Goal: Find contact information: Find contact information

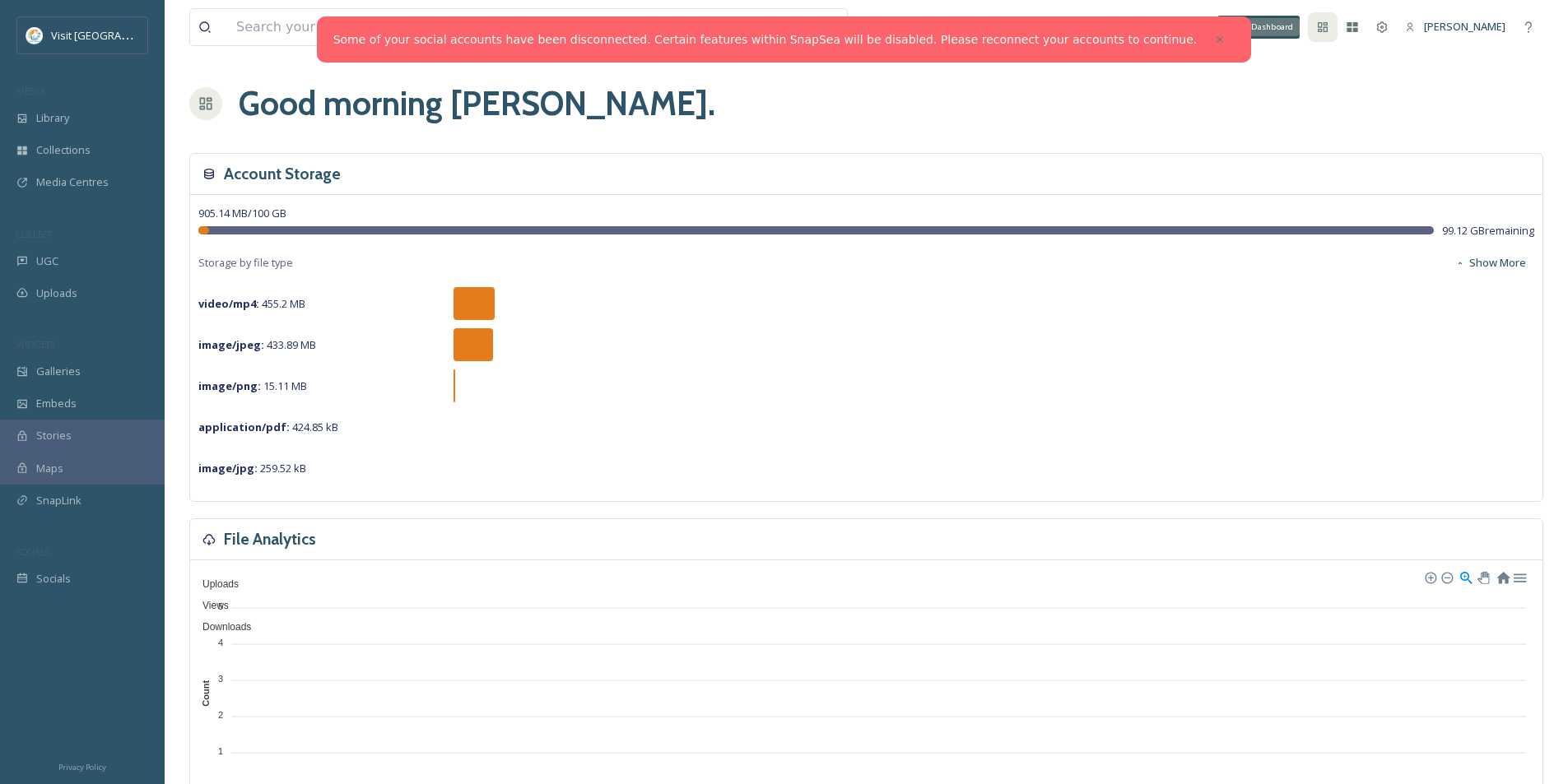
click at [1328, 32] on icon at bounding box center [1323, 27] width 10 height 10
click at [1368, 38] on div "My Apps" at bounding box center [1352, 27] width 30 height 30
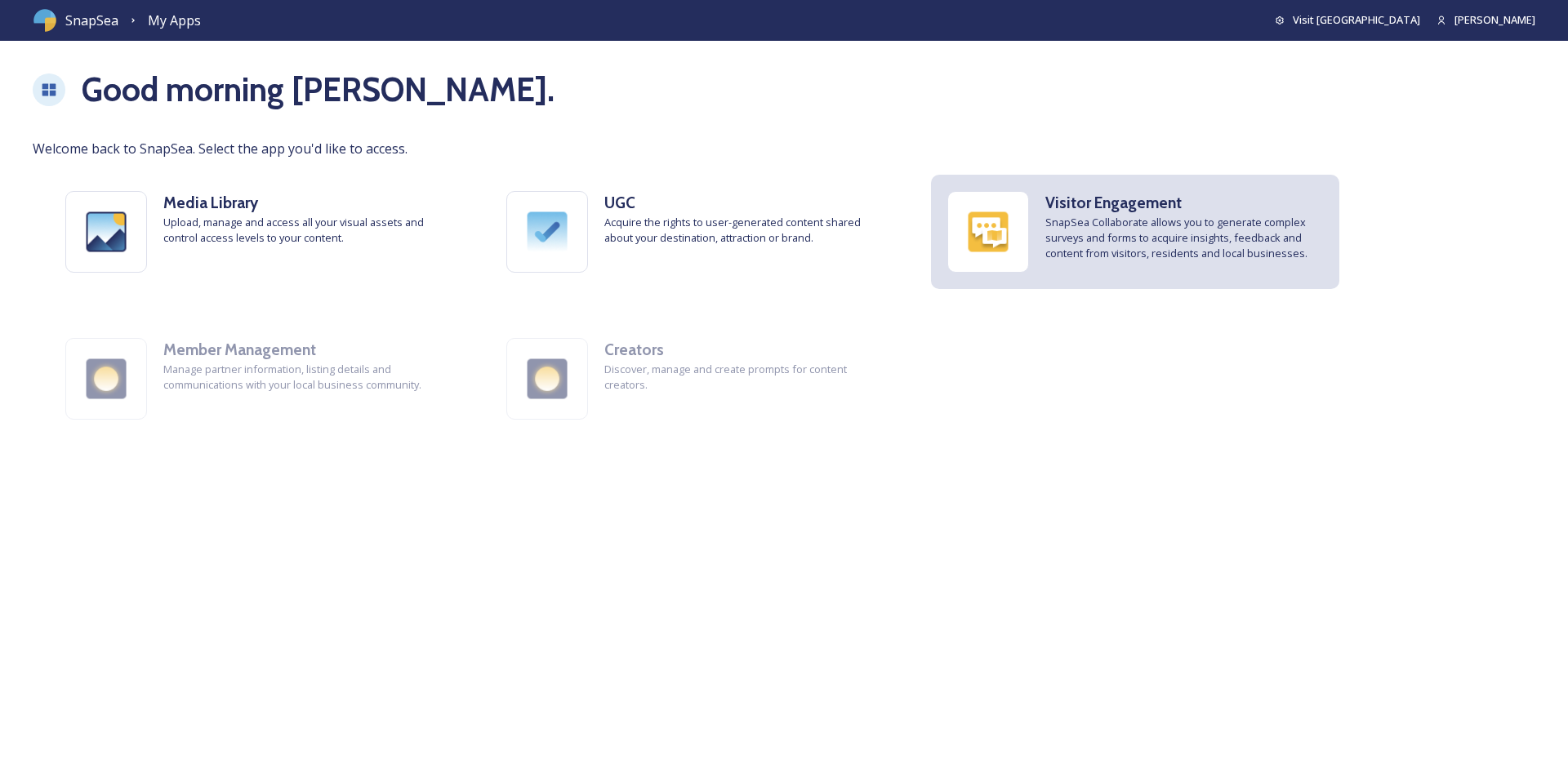
click at [1103, 209] on strong "Visitor Engagement" at bounding box center [1114, 203] width 136 height 19
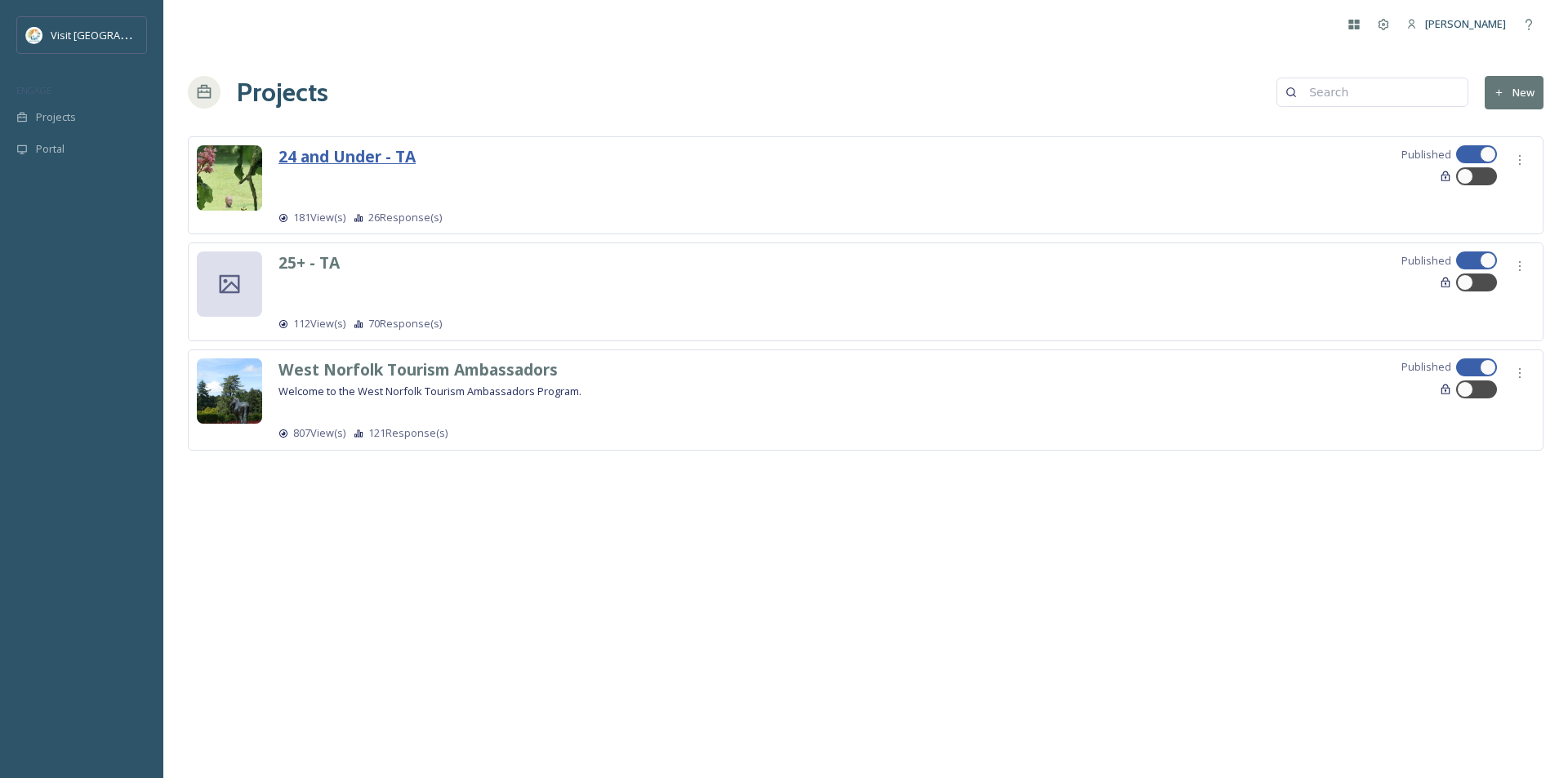
click at [405, 156] on strong "24 and Under - TA" at bounding box center [347, 156] width 137 height 22
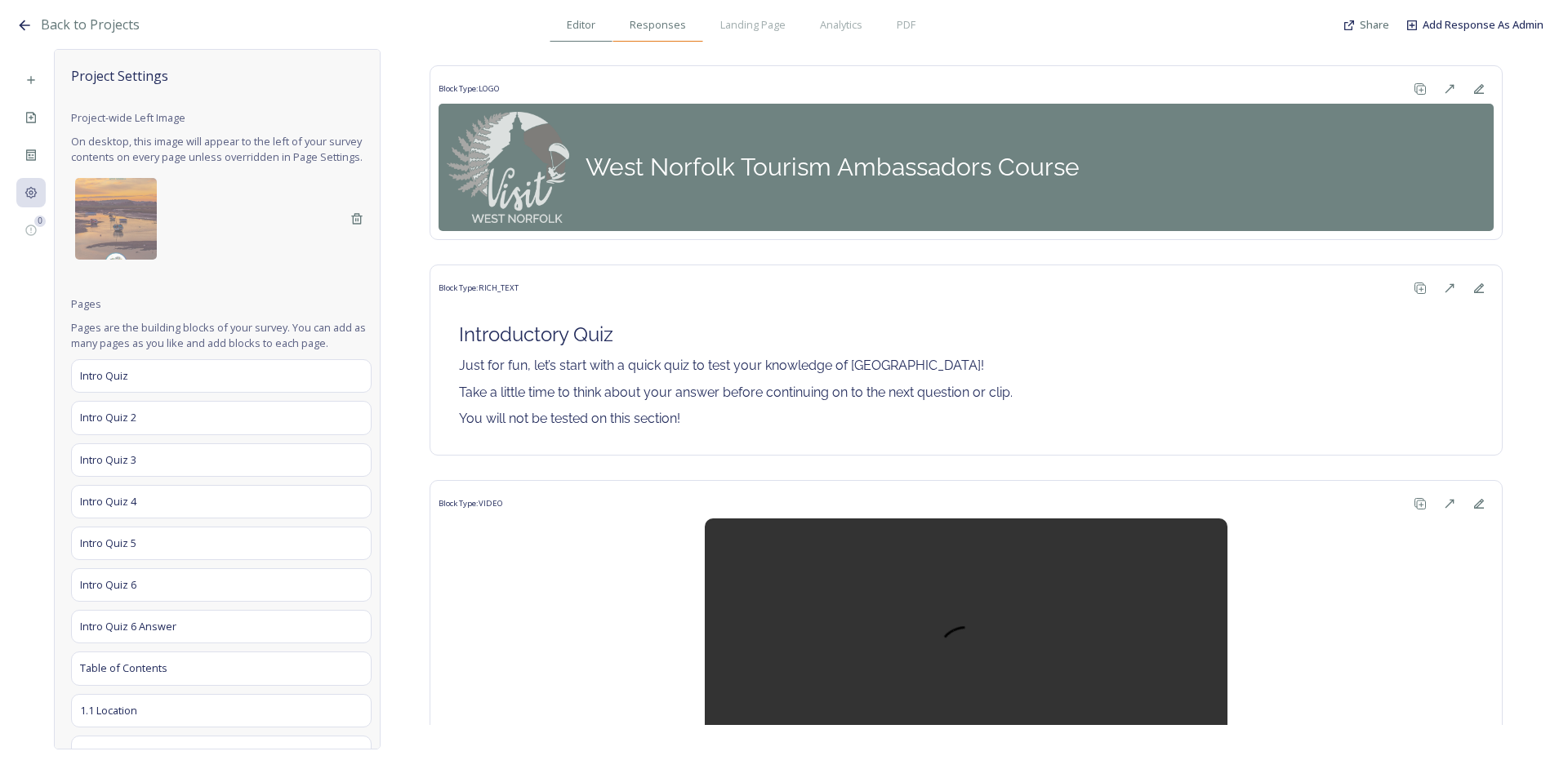
click at [677, 34] on div "Responses" at bounding box center [658, 25] width 90 height 34
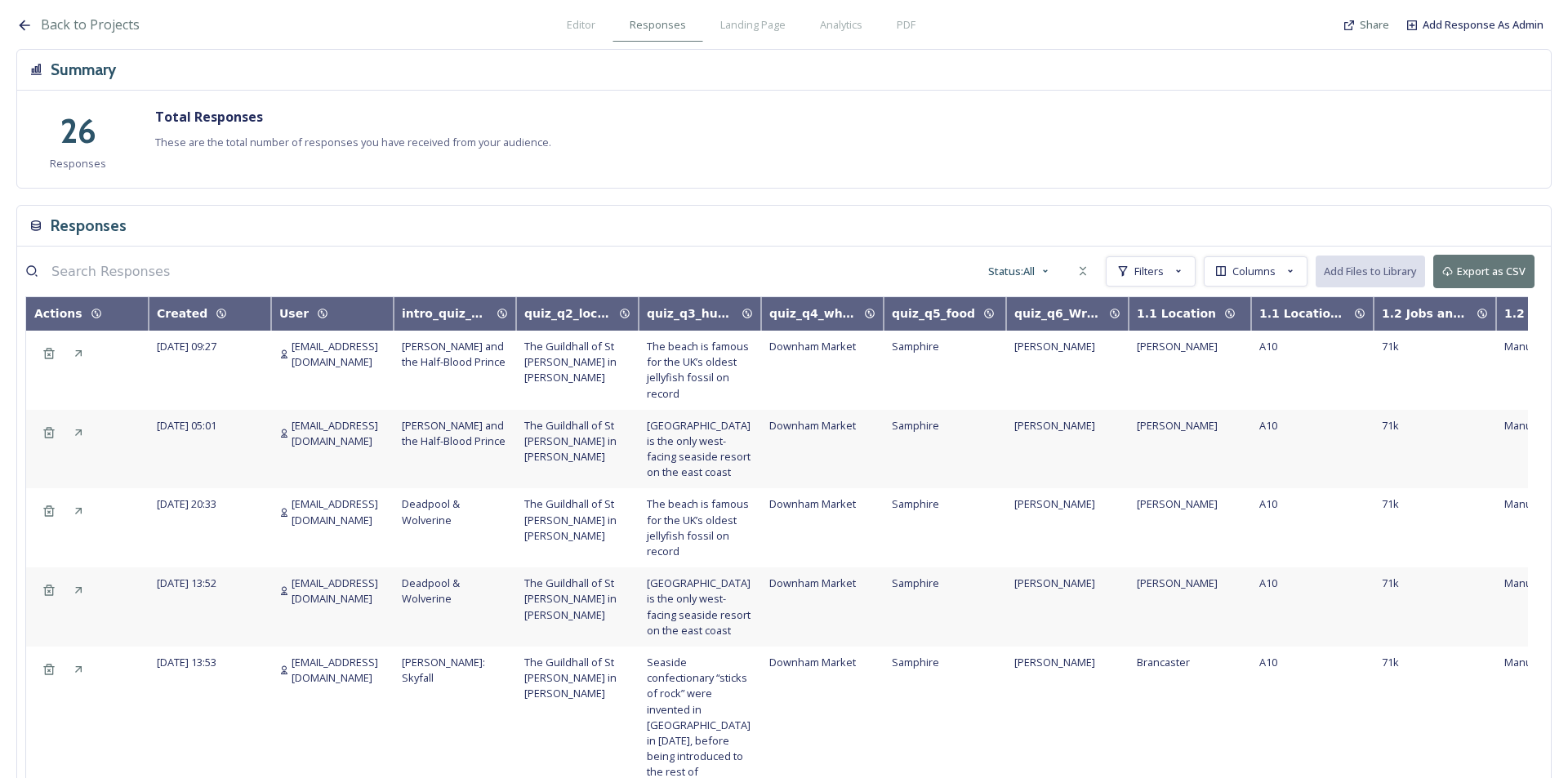
click at [2, 145] on div "Back to Projects Editor Responses Landing Page Analytics PDF Share Add Response…" at bounding box center [784, 389] width 1568 height 778
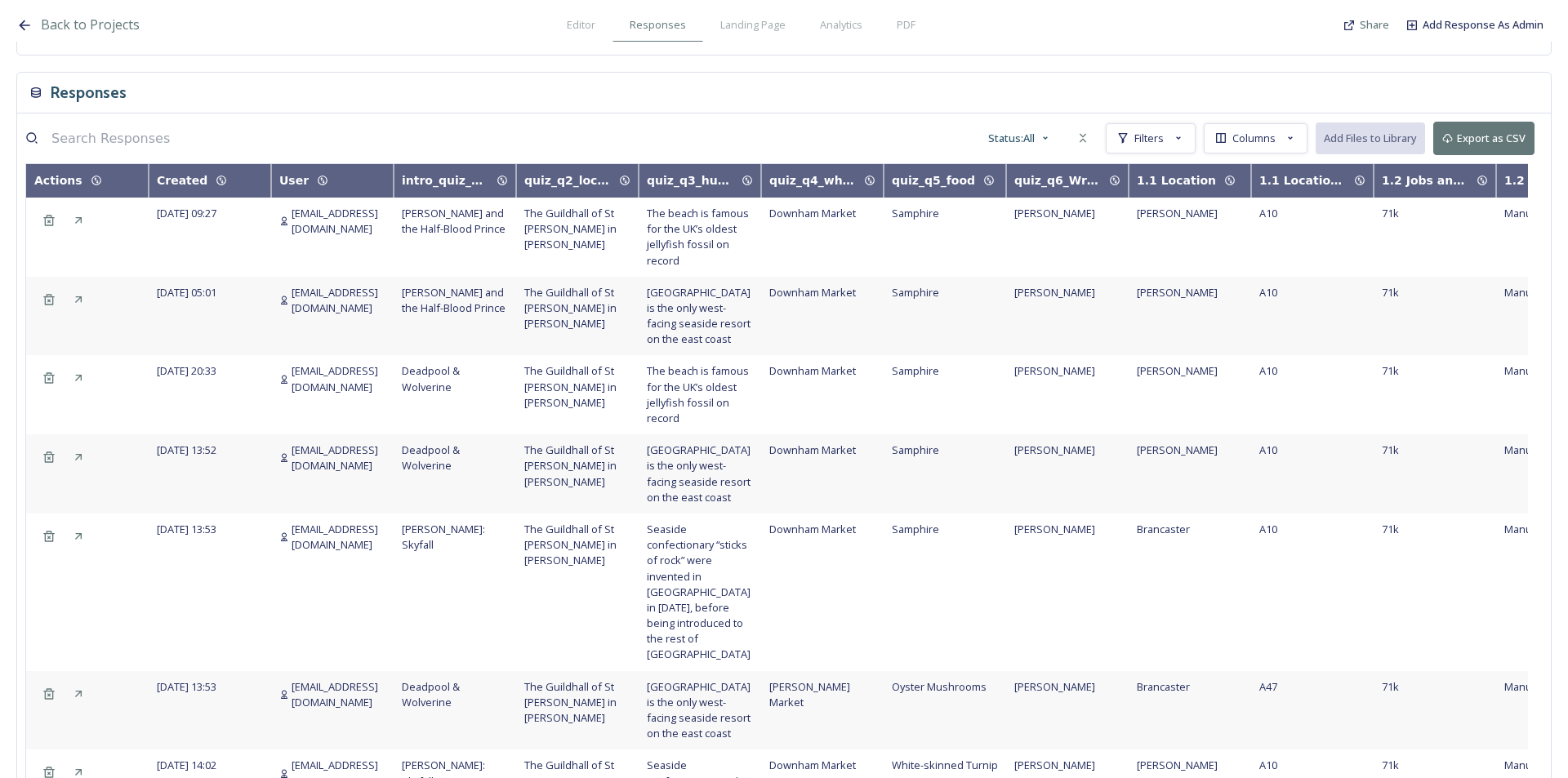
scroll to position [158, 0]
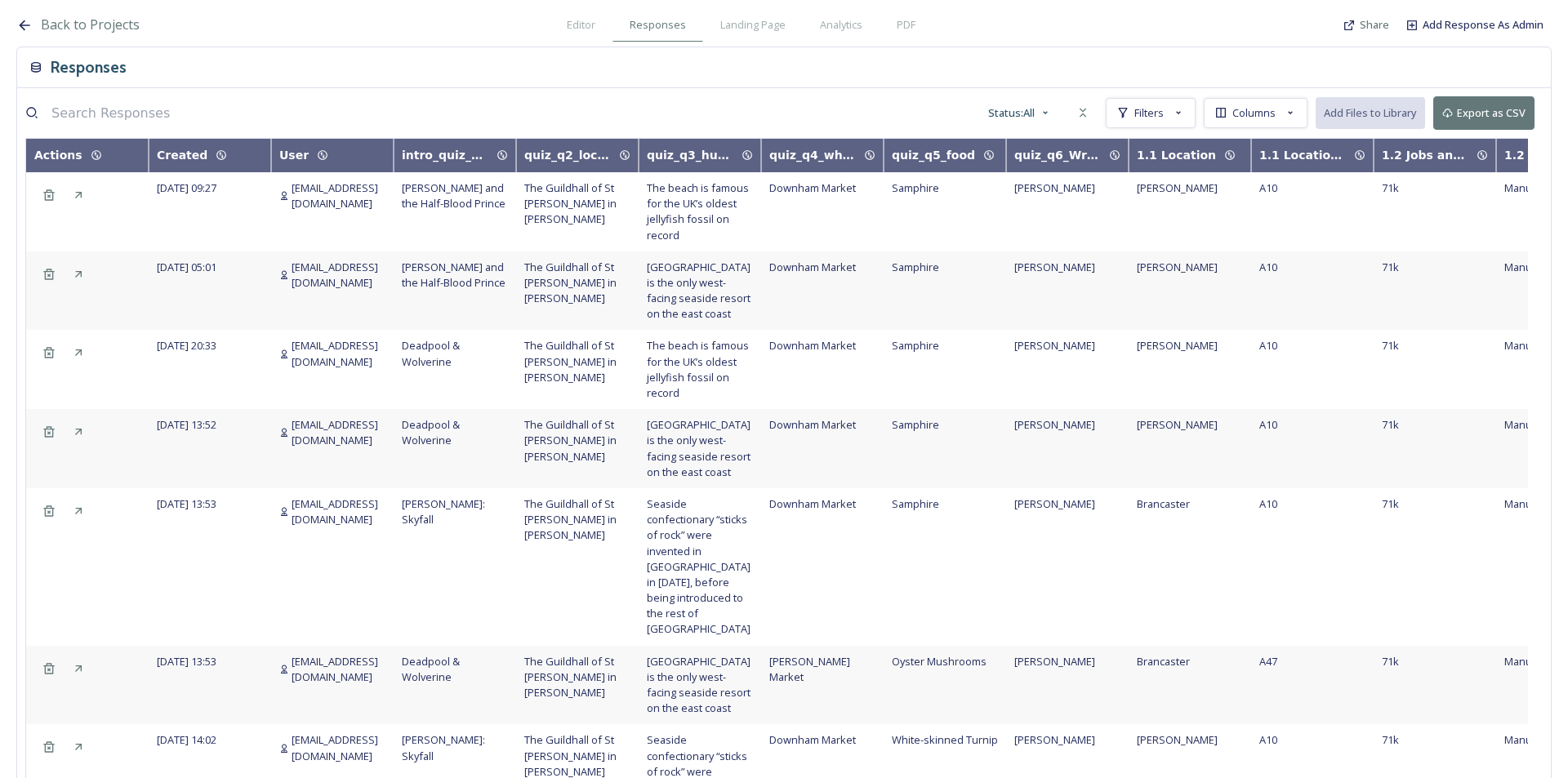
click at [364, 188] on span "[EMAIL_ADDRESS][DOMAIN_NAME]" at bounding box center [338, 196] width 94 height 31
copy span "[EMAIL_ADDRESS][DOMAIN_NAME]"
click at [339, 267] on span "[EMAIL_ADDRESS][DOMAIN_NAME]" at bounding box center [338, 275] width 94 height 31
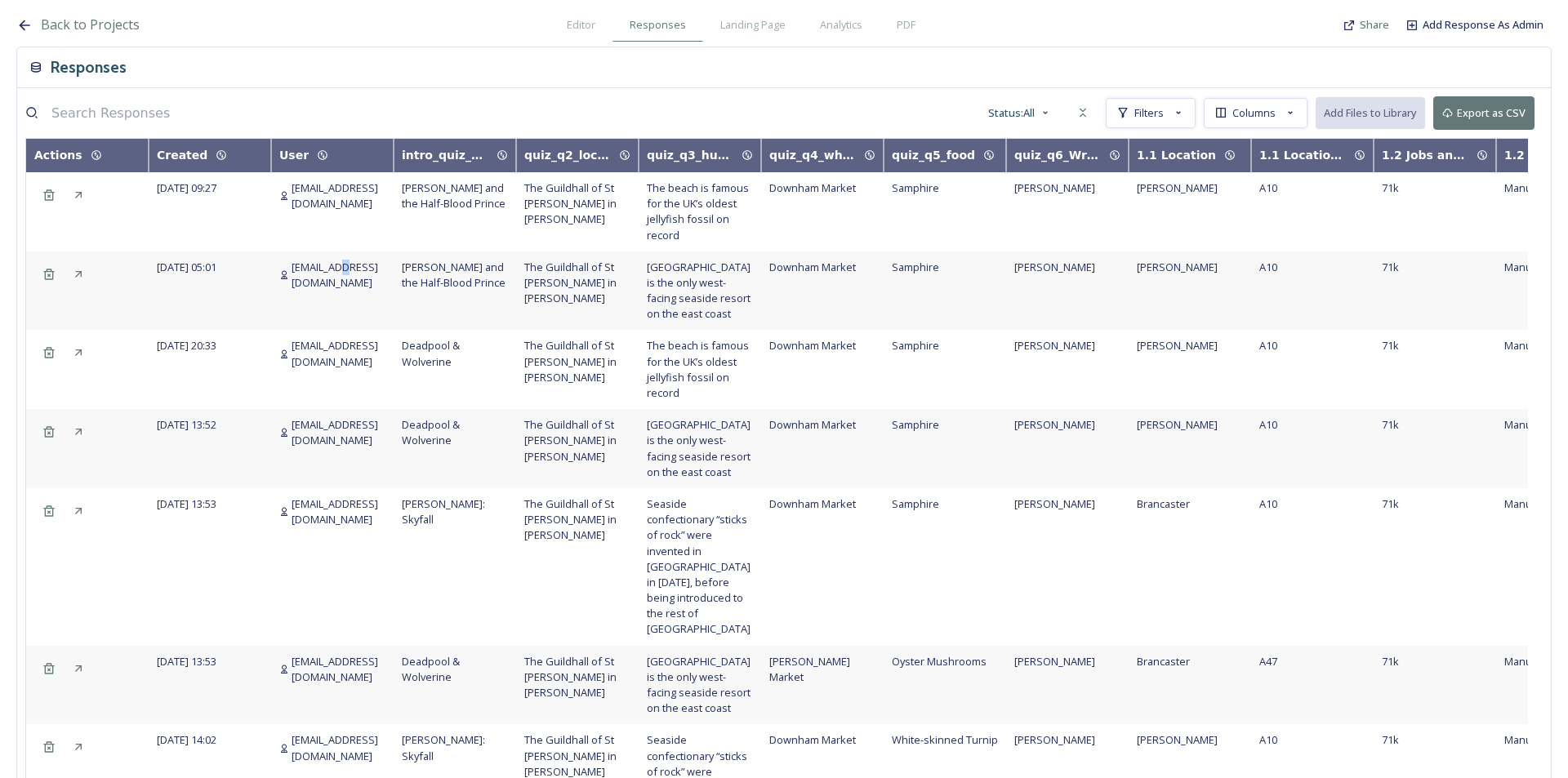
click at [339, 267] on span "[EMAIL_ADDRESS][DOMAIN_NAME]" at bounding box center [338, 275] width 94 height 31
copy span "[EMAIL_ADDRESS][DOMAIN_NAME]"
click at [356, 350] on span "[EMAIL_ADDRESS][DOMAIN_NAME]" at bounding box center [338, 353] width 94 height 31
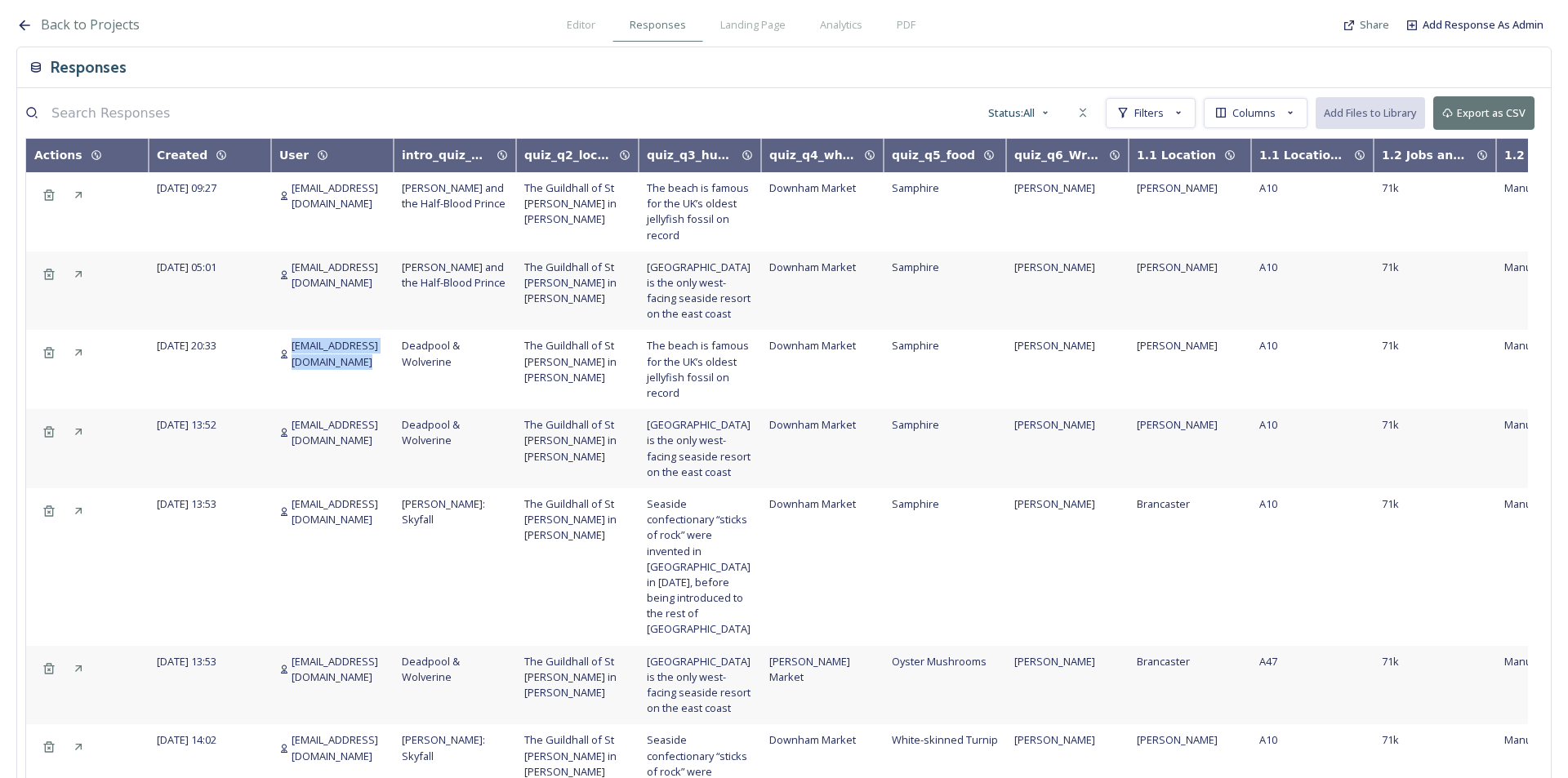
click at [356, 350] on span "[EMAIL_ADDRESS][DOMAIN_NAME]" at bounding box center [338, 353] width 94 height 31
copy span "[EMAIL_ADDRESS][DOMAIN_NAME]"
click at [328, 368] on td "[EMAIL_ADDRESS][DOMAIN_NAME]" at bounding box center [332, 369] width 123 height 79
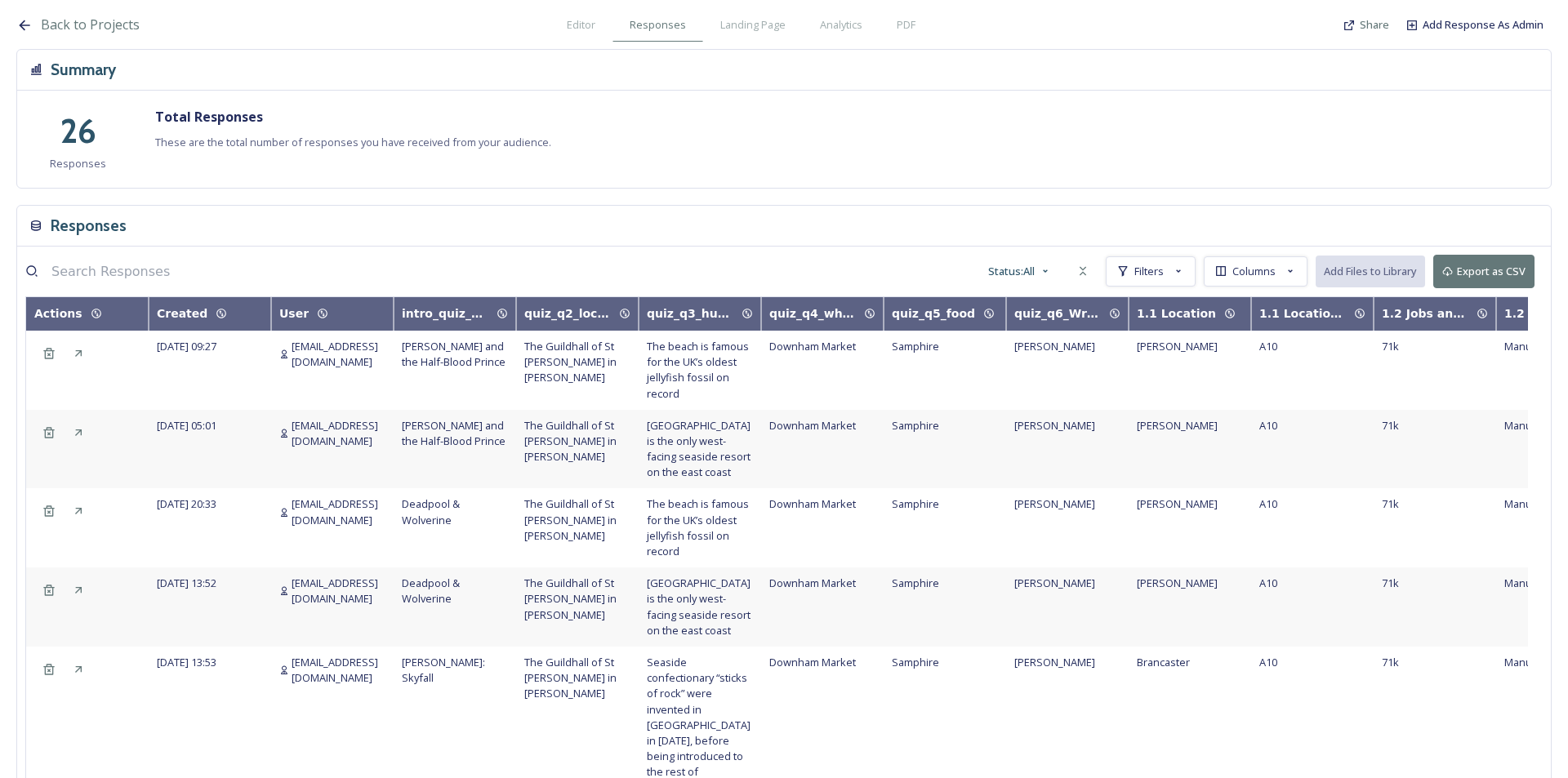
click at [19, 22] on icon at bounding box center [24, 25] width 16 height 16
click at [51, 21] on span "Back to Projects" at bounding box center [90, 24] width 99 height 18
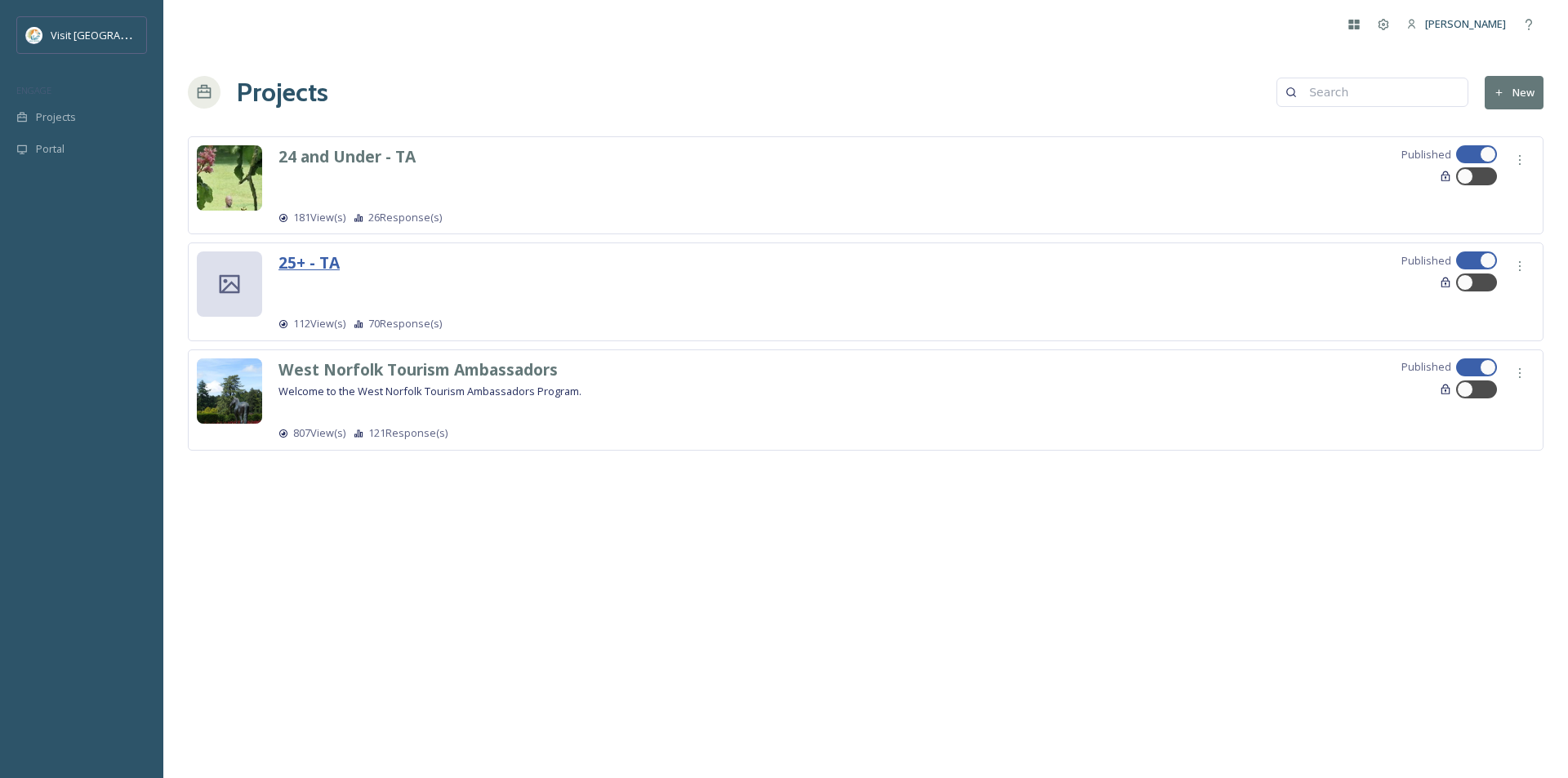
click at [297, 256] on strong "25+ - TA" at bounding box center [309, 262] width 61 height 22
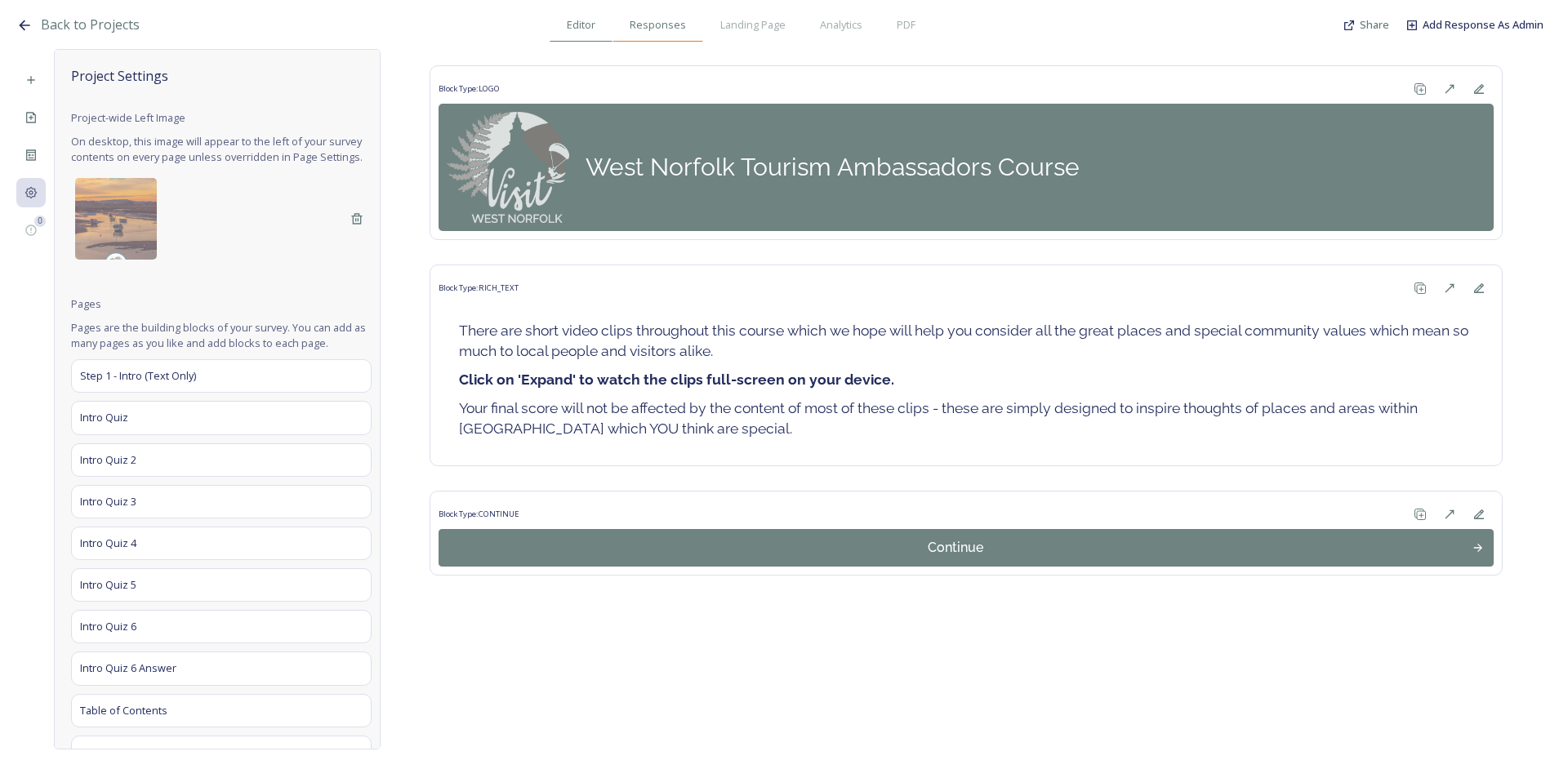
click at [643, 34] on div "Responses" at bounding box center [658, 25] width 90 height 34
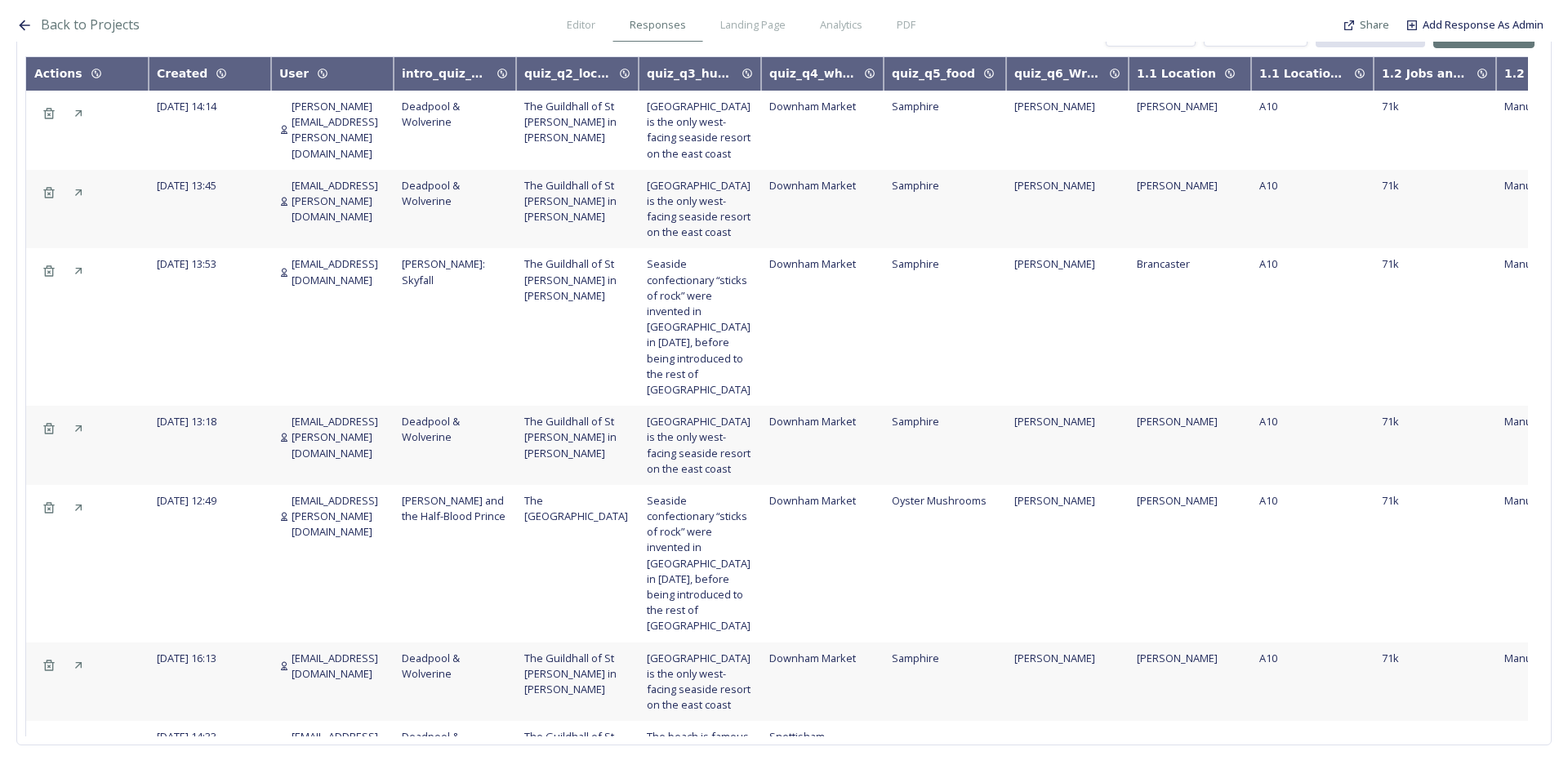
scroll to position [163, 0]
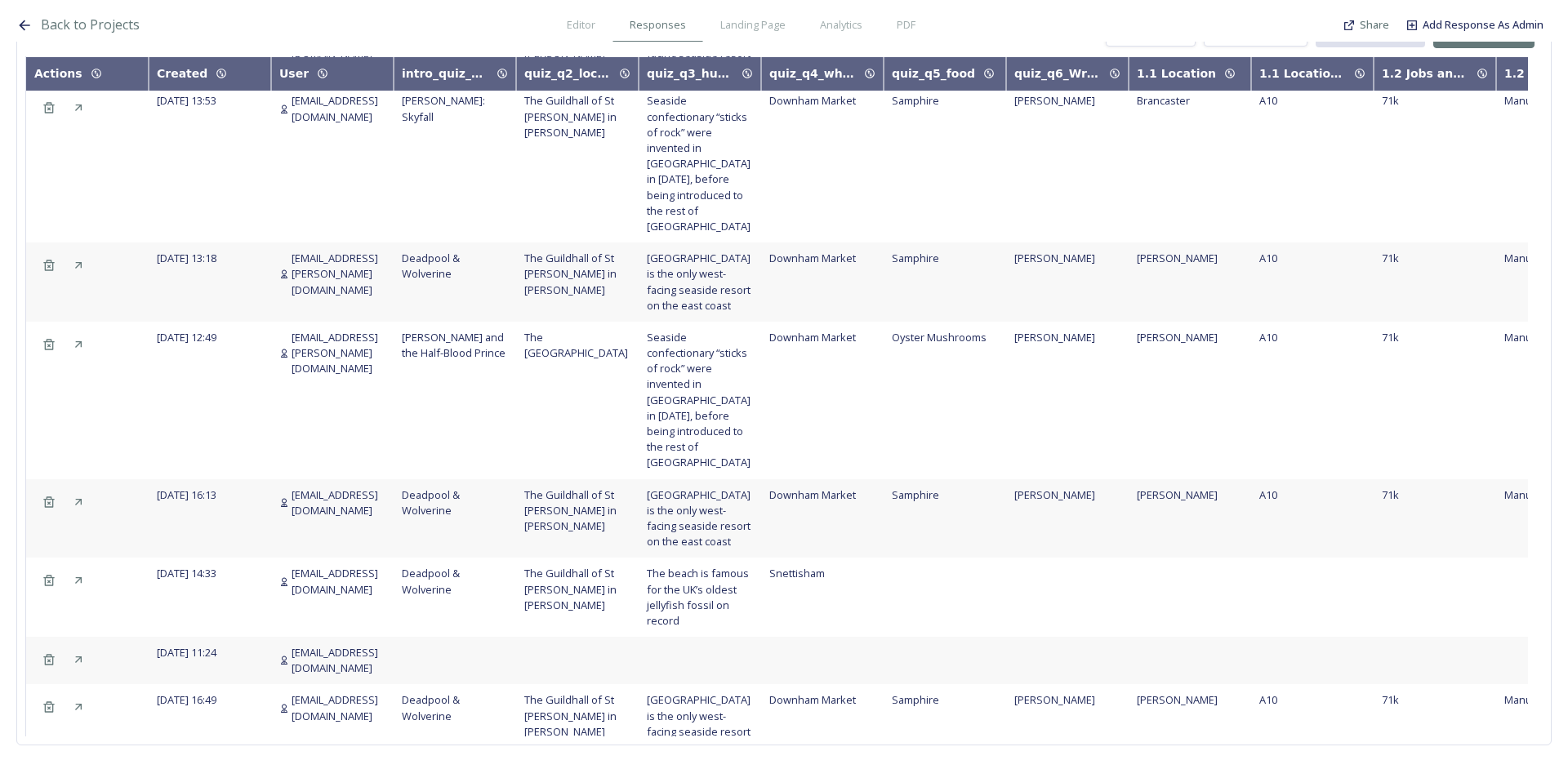
click at [352, 487] on span "tokiril+tourismambassador@gmail.com" at bounding box center [338, 502] width 94 height 31
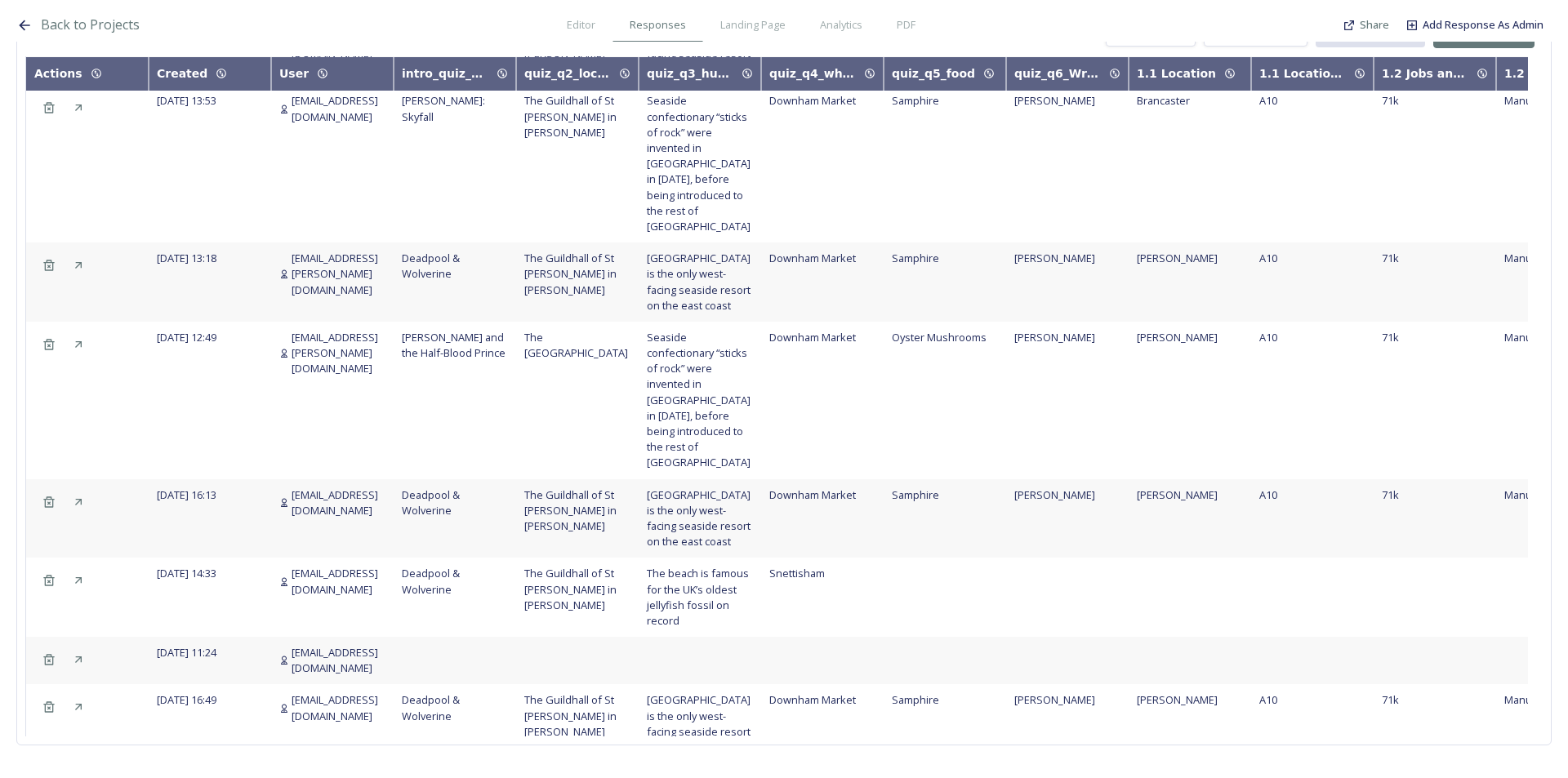
click at [324, 566] on span "tokiril@gmail.com" at bounding box center [338, 581] width 94 height 31
copy span "tokiril@gmail.com"
click at [344, 329] on span "seanosborn.osborn@gmail.com" at bounding box center [338, 353] width 94 height 47
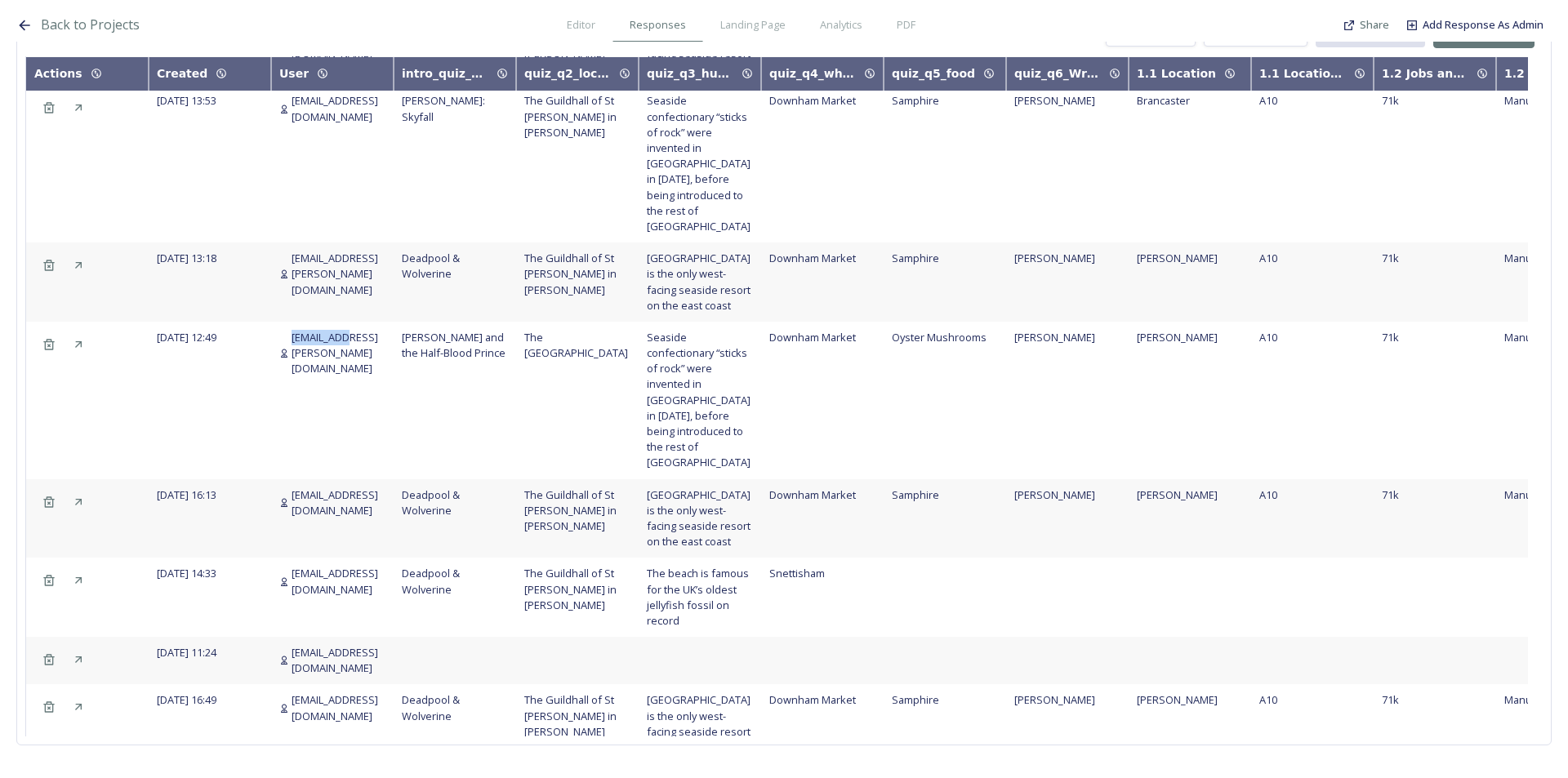
click at [344, 329] on span "seanosborn.osborn@gmail.com" at bounding box center [338, 353] width 94 height 47
copy span "seanosborn.osborn@gmail.com"
click at [362, 251] on span "seanosborn.osborn@gmail.com" at bounding box center [338, 274] width 94 height 47
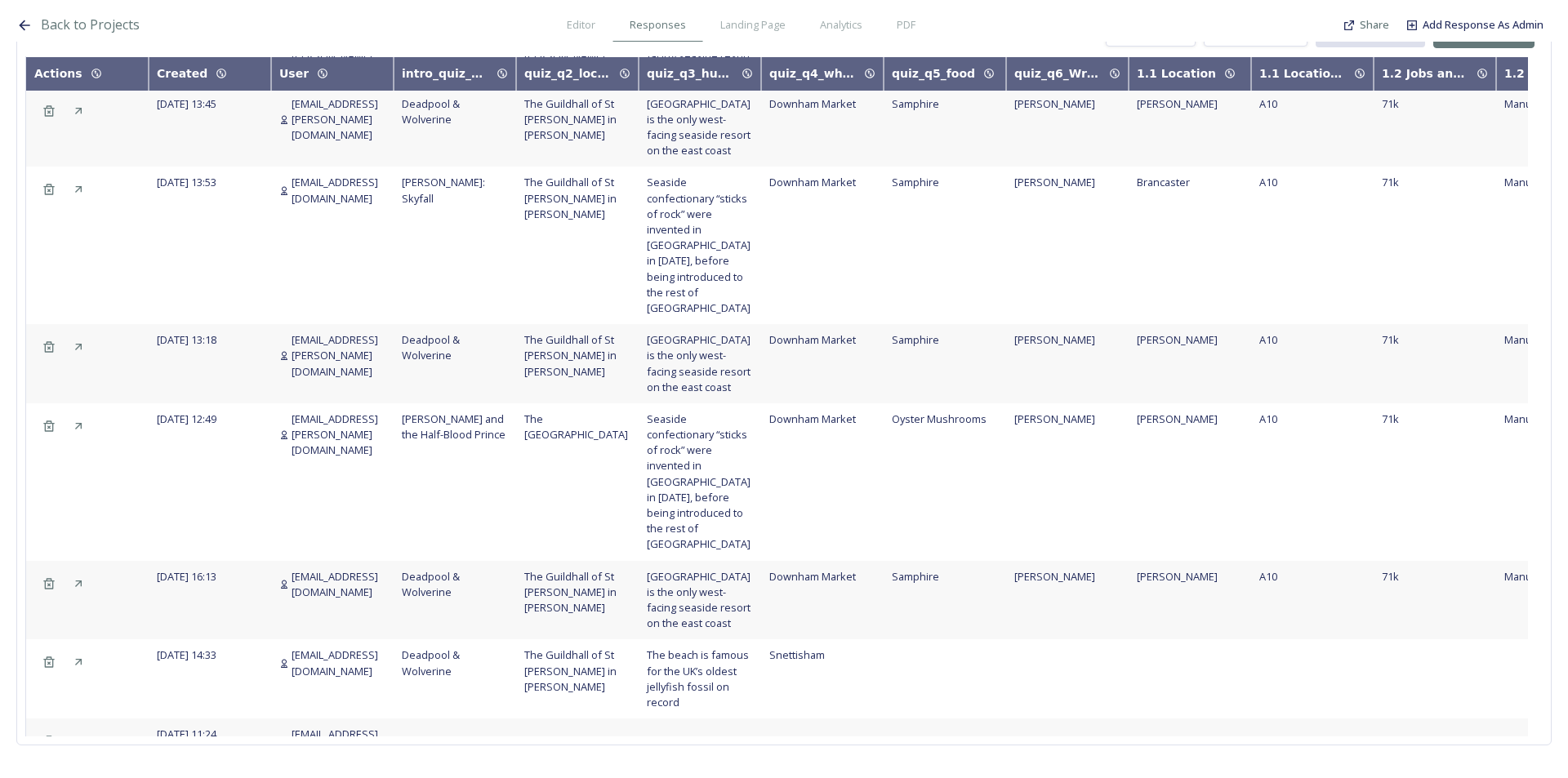
scroll to position [0, 0]
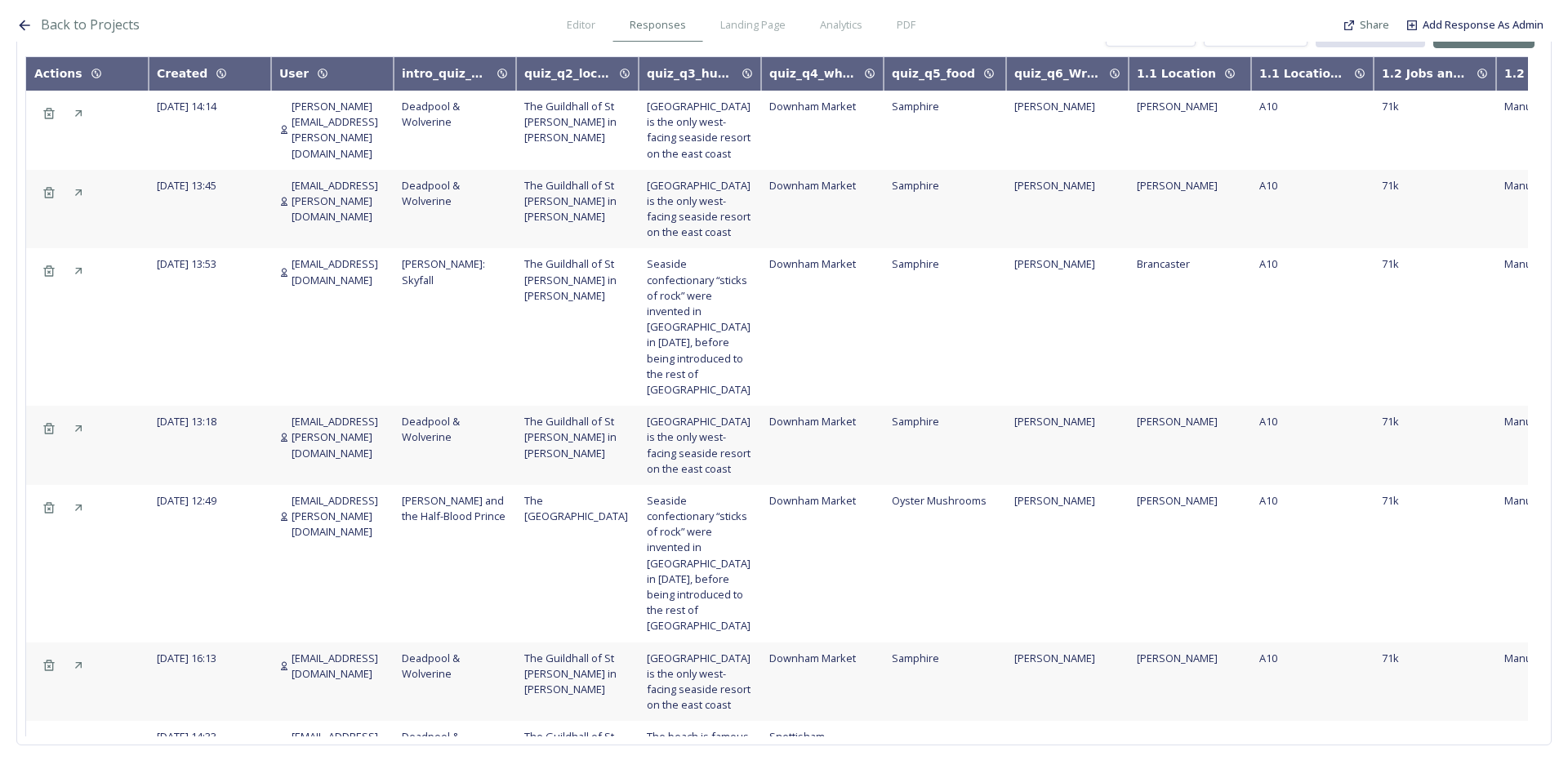
click at [353, 266] on span "garybramham@gmail.com" at bounding box center [338, 272] width 94 height 31
click at [351, 182] on span "seanosborn.osborn@gmail.com" at bounding box center [338, 201] width 94 height 47
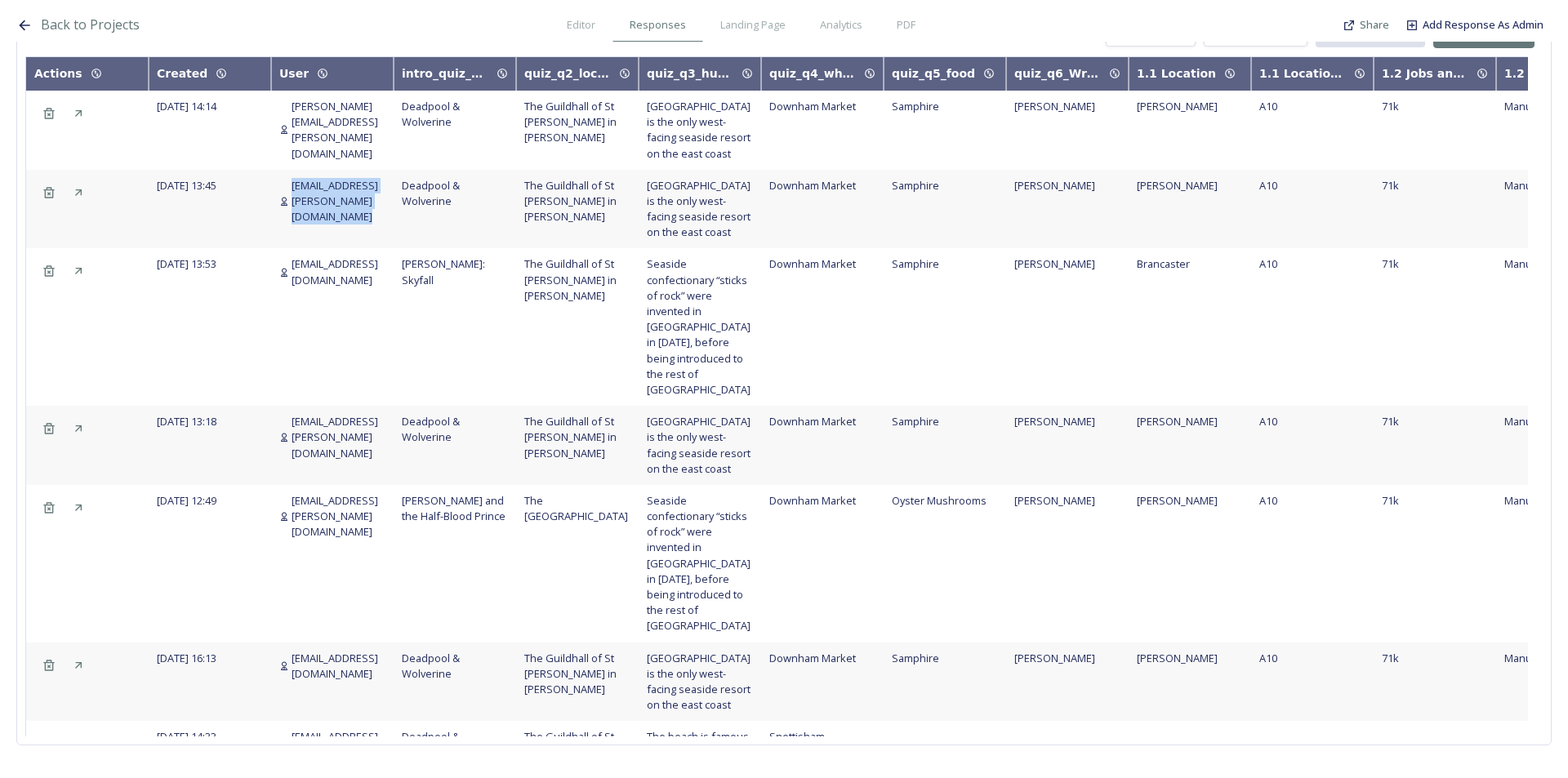
click at [351, 182] on span "seanosborn.osborn@gmail.com" at bounding box center [338, 201] width 94 height 47
click at [352, 258] on span "garybramham@gmail.com" at bounding box center [338, 272] width 94 height 31
copy span "garybramham@gmail.com"
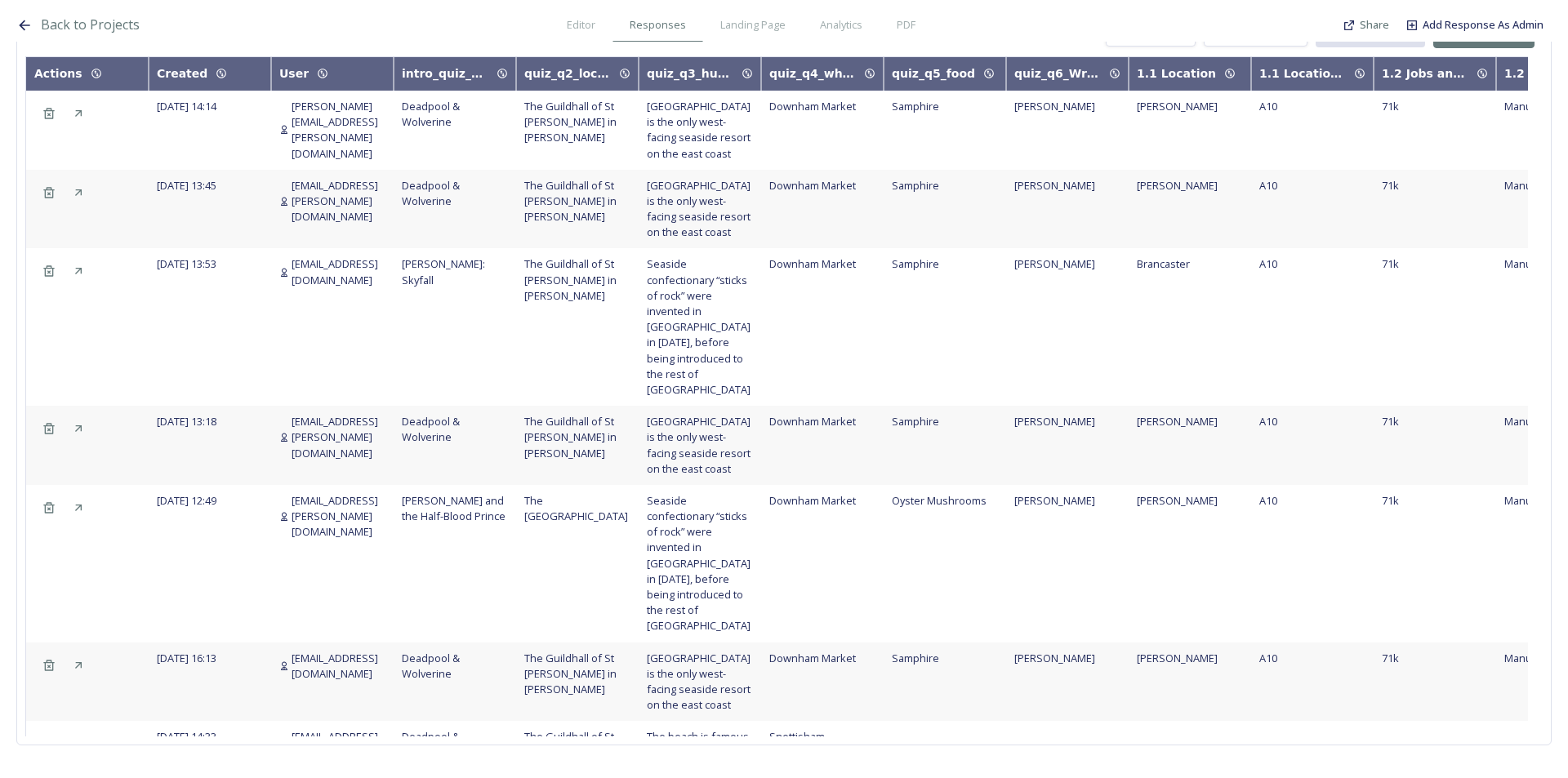
click at [343, 103] on span "karen.cooke@alivewestnorfolk.co.uk" at bounding box center [338, 130] width 94 height 62
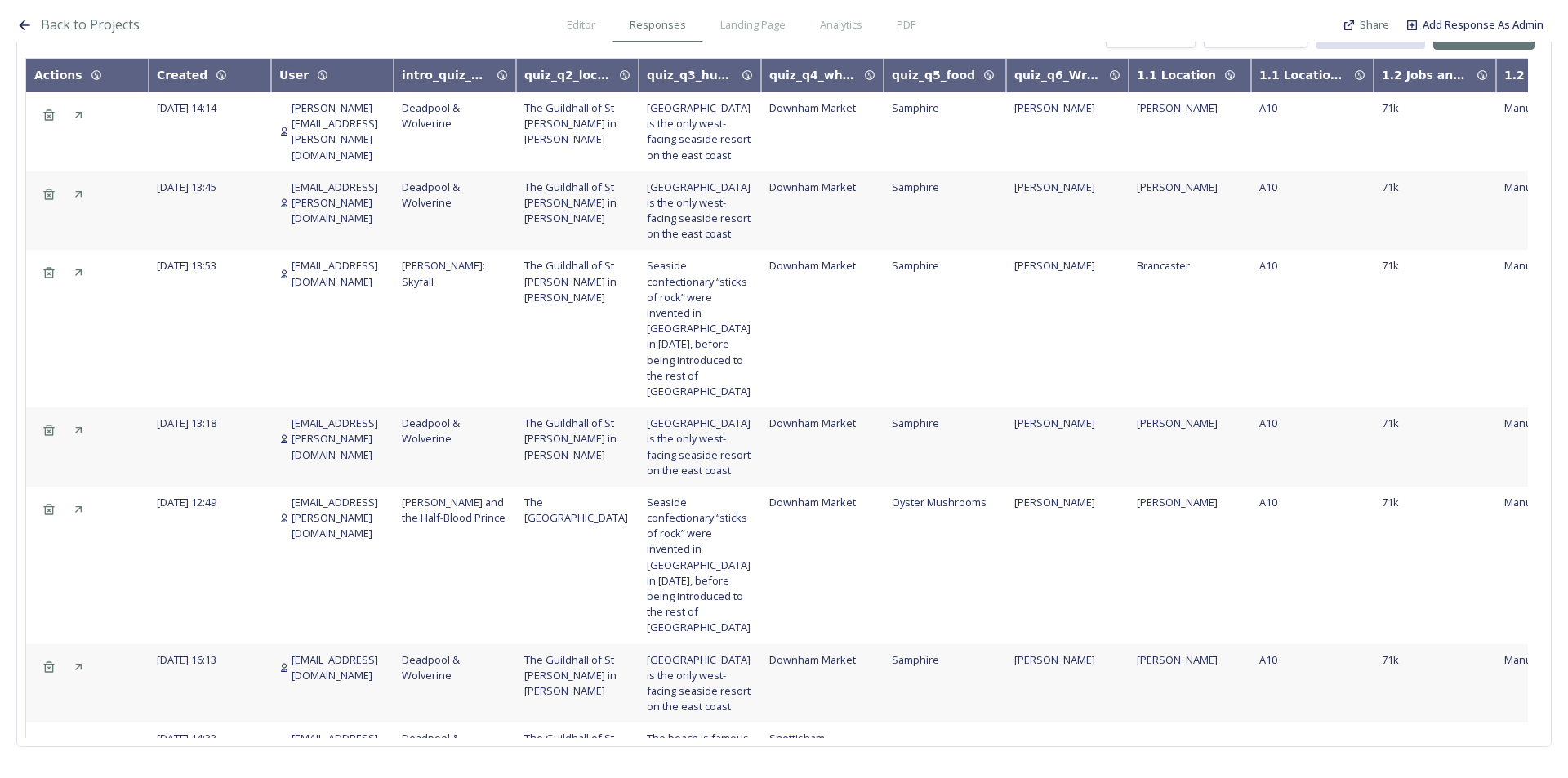
scroll to position [240, 0]
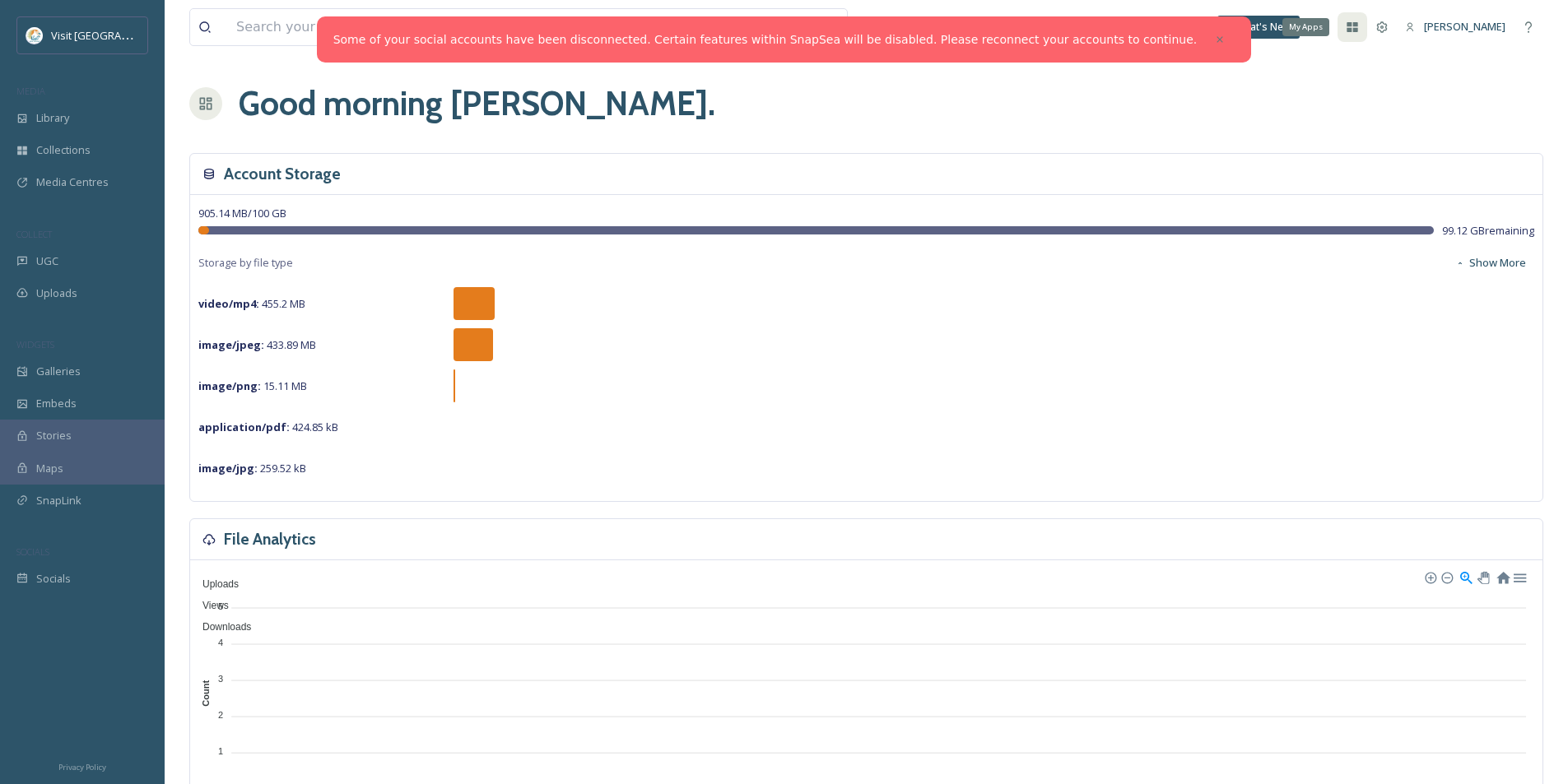
click at [1359, 26] on icon at bounding box center [1353, 27] width 11 height 10
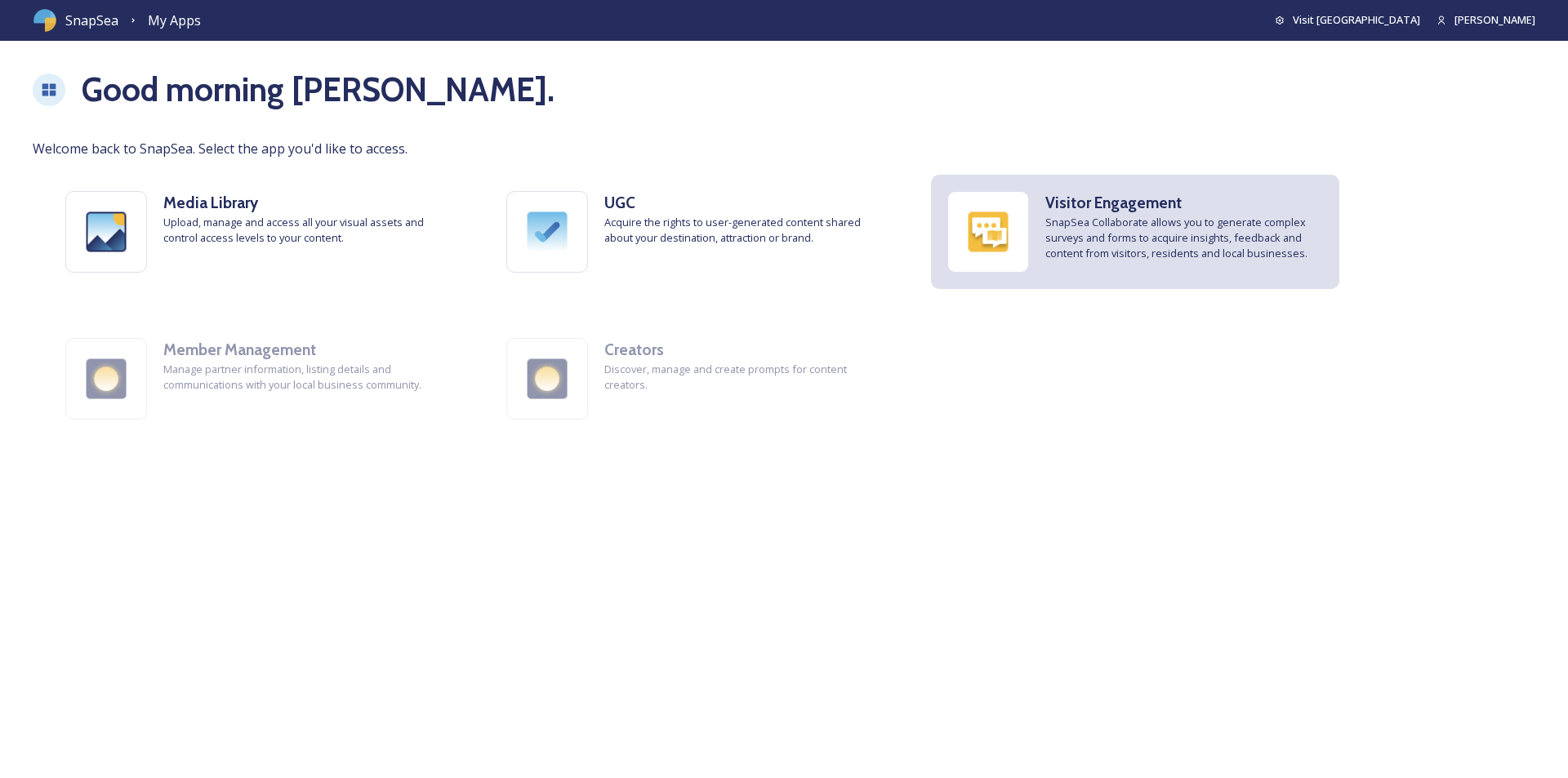
click at [1097, 254] on span "SnapSea Collaborate allows you to generate complex surveys and forms to acquire…" at bounding box center [1184, 238] width 278 height 47
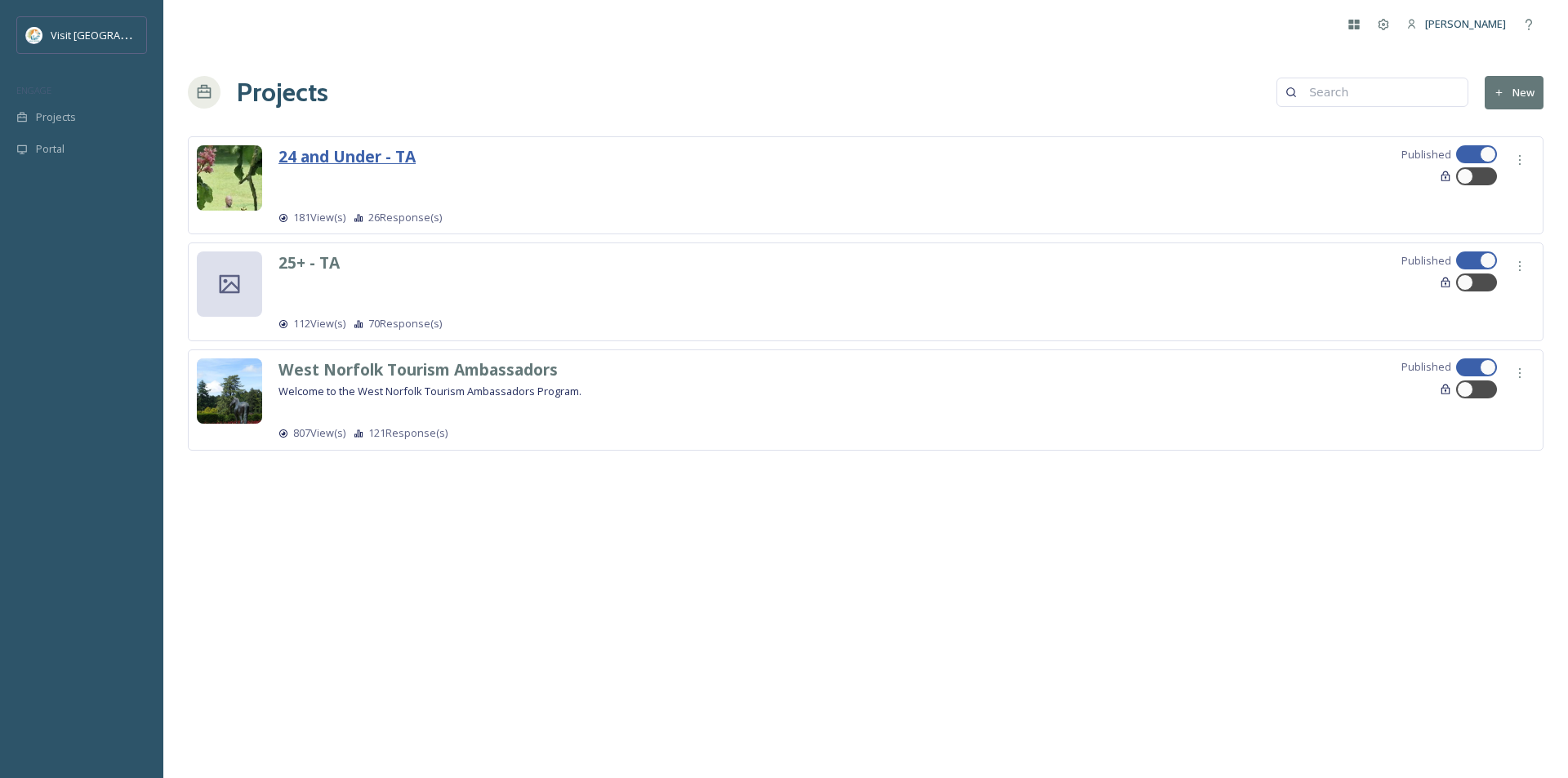
click at [348, 159] on strong "24 and Under - TA" at bounding box center [347, 156] width 137 height 22
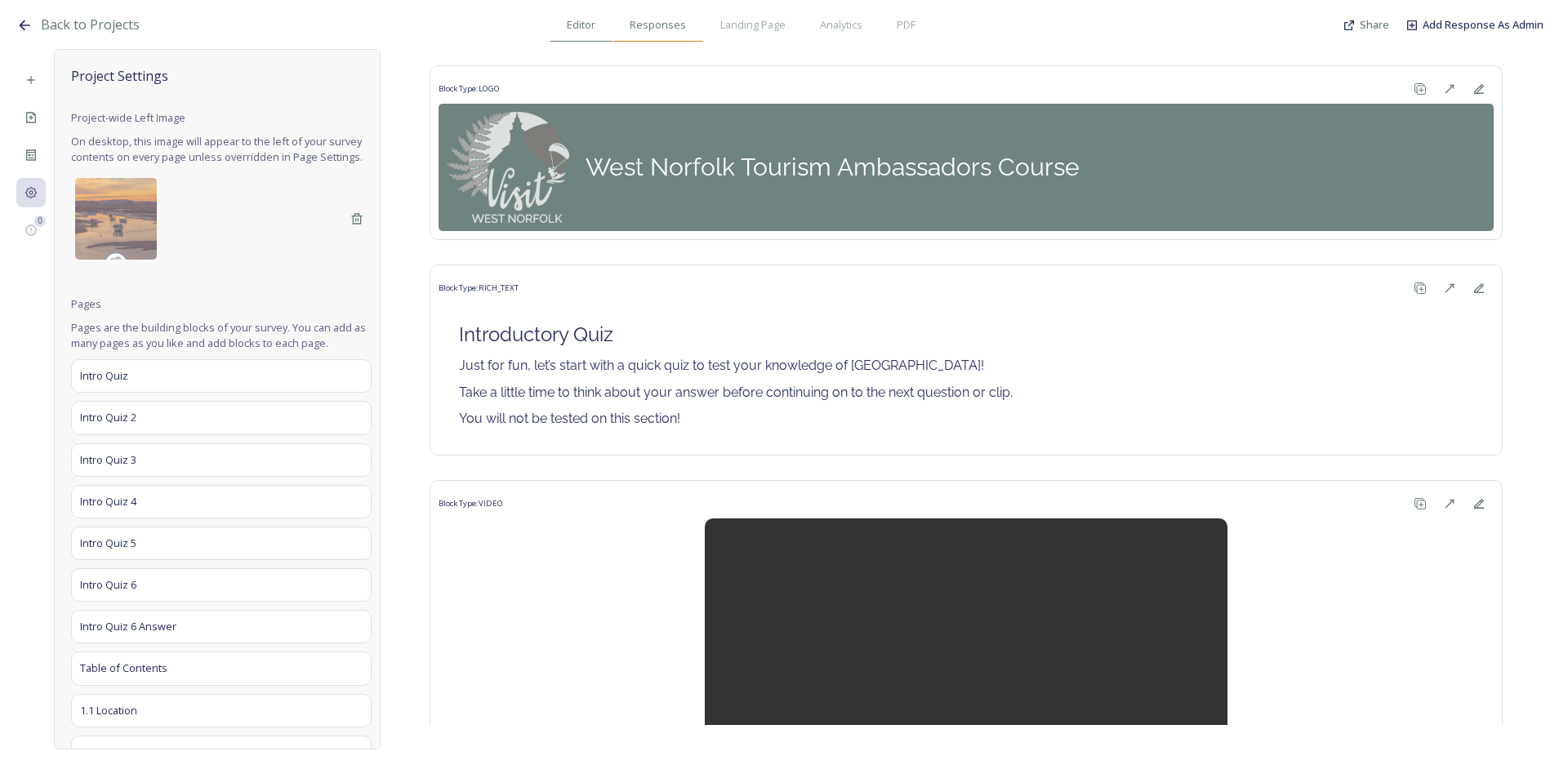
click at [657, 21] on span "Responses" at bounding box center [657, 25] width 57 height 15
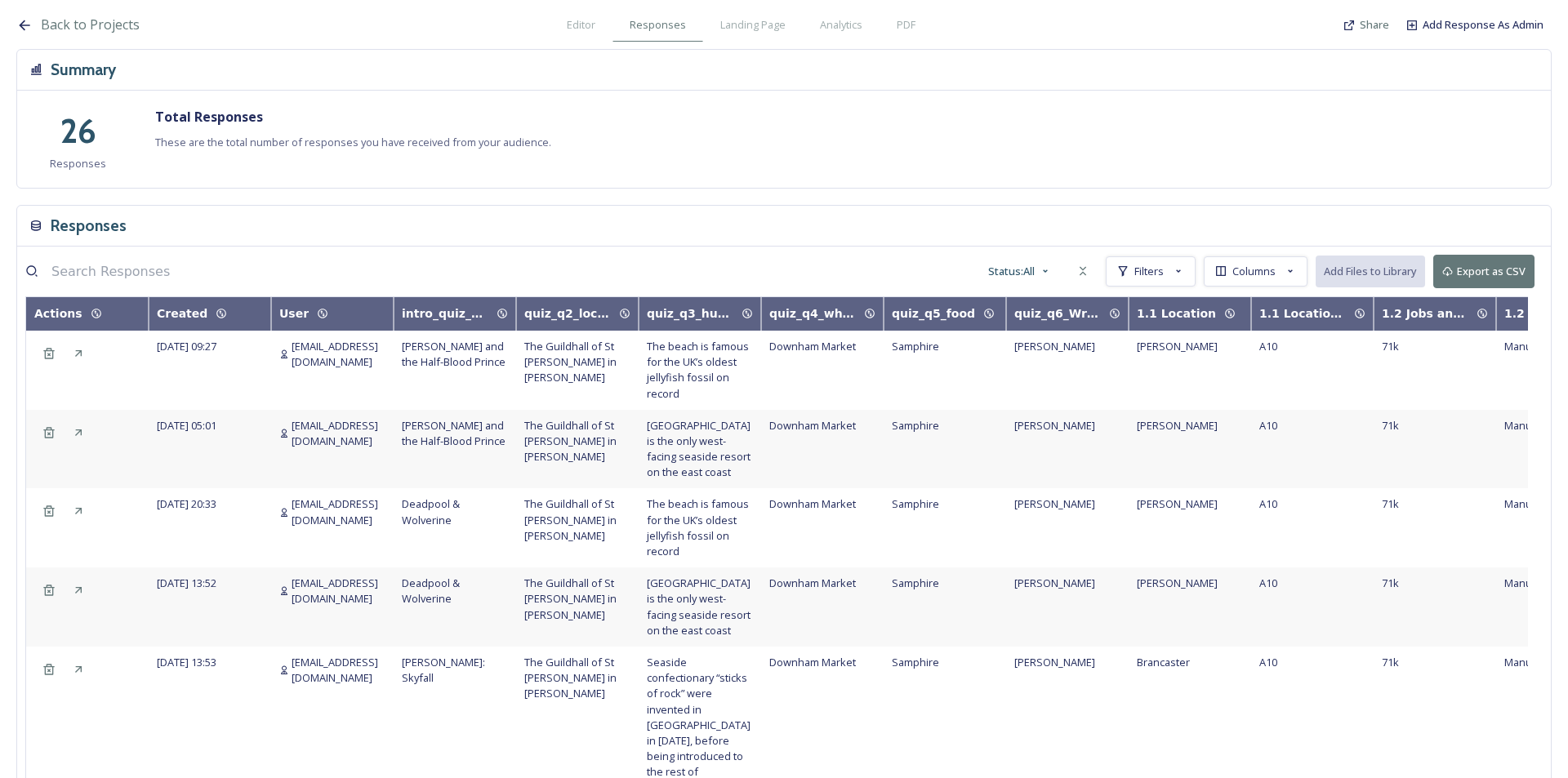
click at [23, 23] on icon at bounding box center [24, 24] width 11 height 11
click at [58, 25] on span "Back to Projects" at bounding box center [90, 24] width 99 height 18
